Goal: Information Seeking & Learning: Learn about a topic

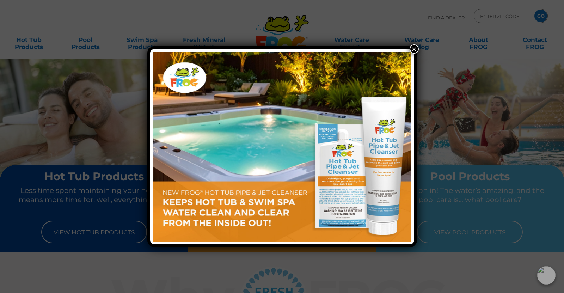
click at [412, 47] on button "×" at bounding box center [414, 48] width 9 height 9
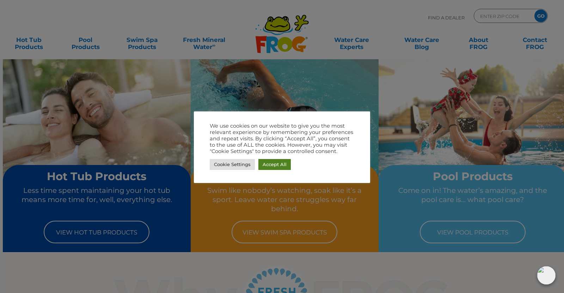
click at [277, 167] on link "Accept All" at bounding box center [274, 164] width 32 height 11
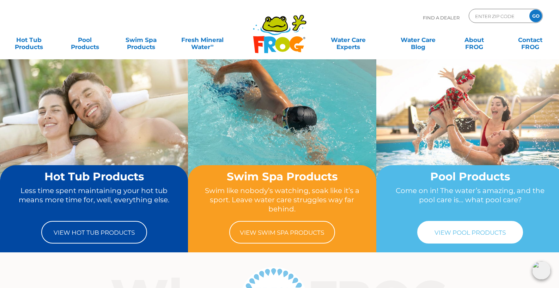
click at [454, 233] on link "View Pool Products" at bounding box center [470, 232] width 106 height 23
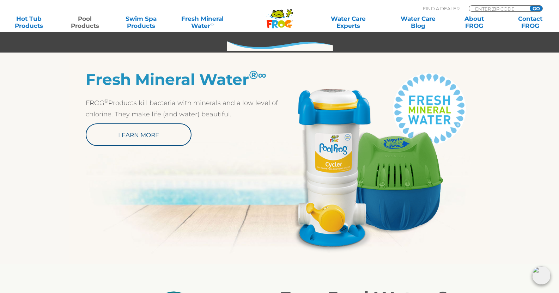
scroll to position [352, 0]
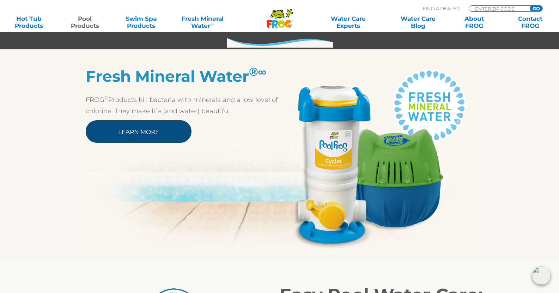
click at [141, 128] on link "Learn More" at bounding box center [139, 131] width 106 height 23
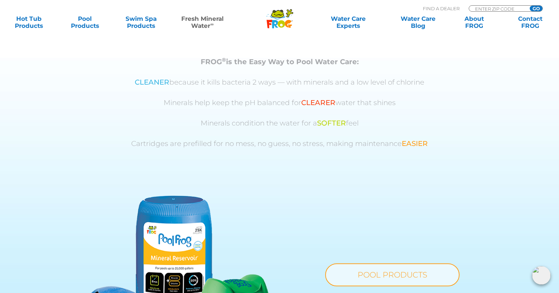
scroll to position [211, 0]
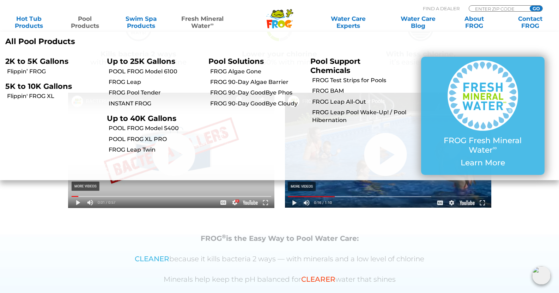
click at [89, 25] on link "Pool Products" at bounding box center [85, 22] width 44 height 14
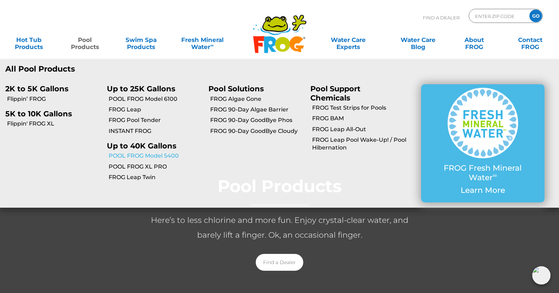
click at [147, 157] on link "POOL FROG Model 5400" at bounding box center [156, 156] width 94 height 8
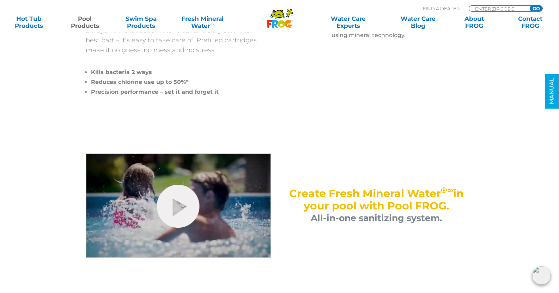
scroll to position [141, 0]
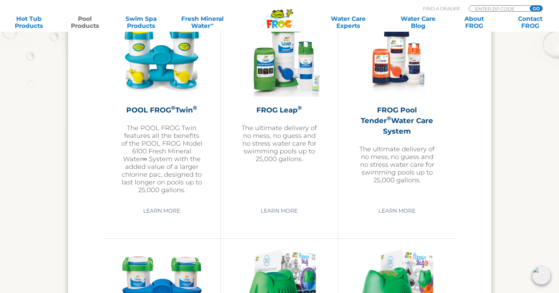
scroll to position [1304, 0]
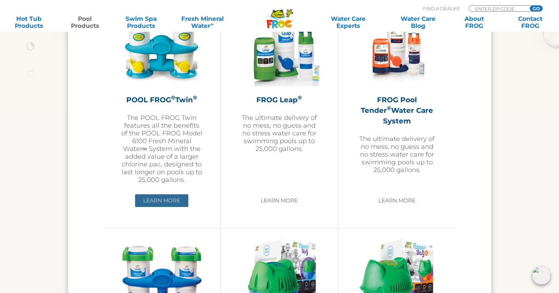
click at [166, 197] on link "Learn More" at bounding box center [161, 200] width 53 height 13
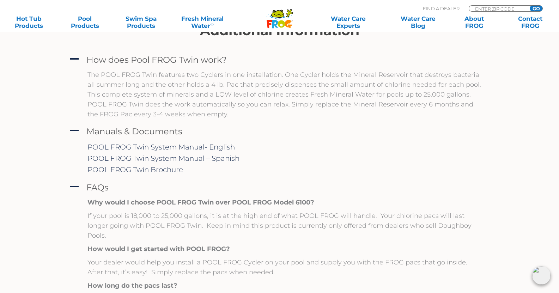
scroll to position [423, 0]
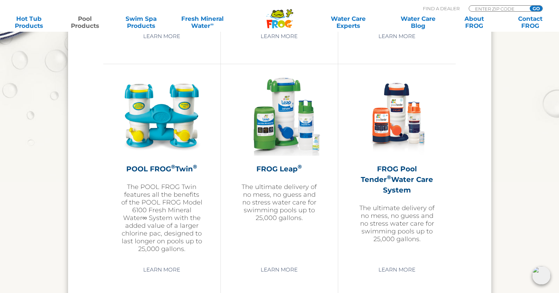
scroll to position [1234, 0]
